Goal: Navigation & Orientation: Understand site structure

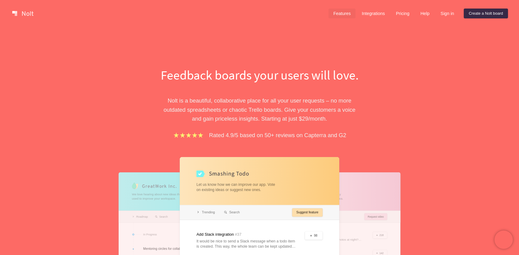
click at [344, 14] on link "Features" at bounding box center [341, 14] width 27 height 10
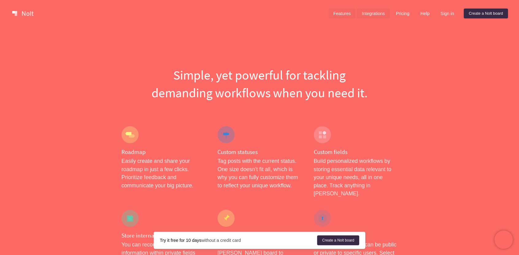
click at [377, 14] on link "Integrations" at bounding box center [373, 14] width 33 height 10
